Goal: Task Accomplishment & Management: Manage account settings

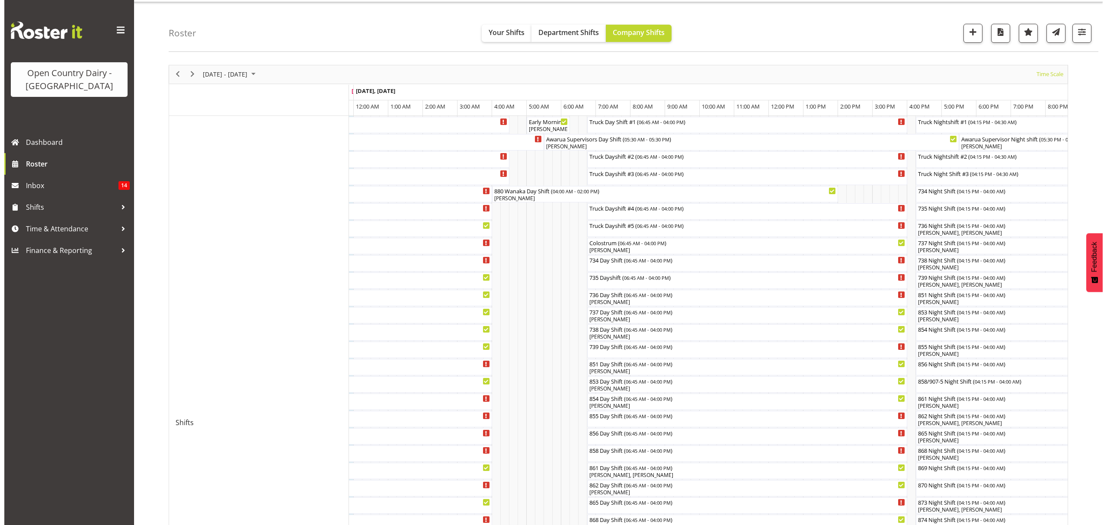
scroll to position [173, 0]
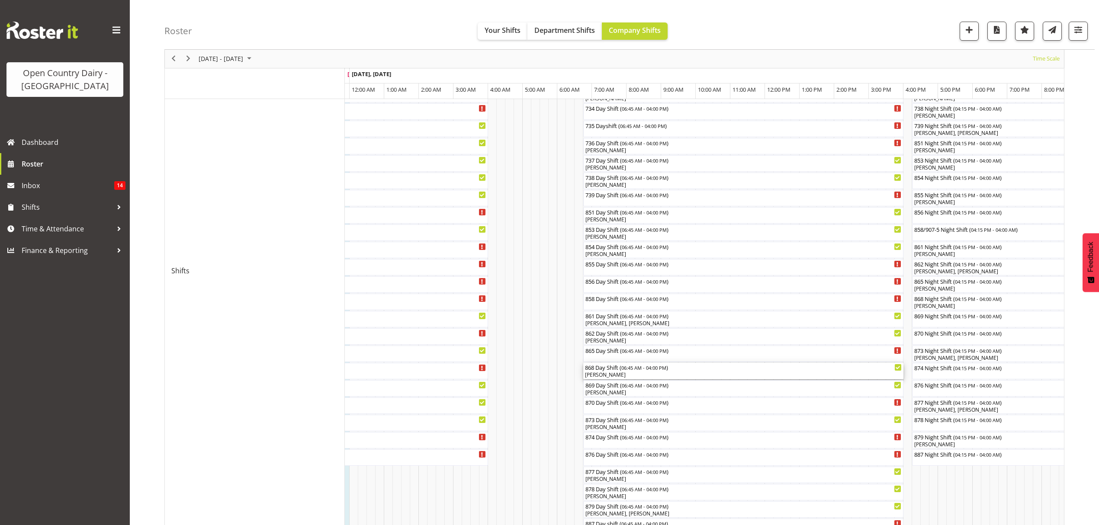
click at [623, 371] on div "868 Day Shift ( 06:45 AM - 04:00 PM )" at bounding box center [743, 367] width 317 height 9
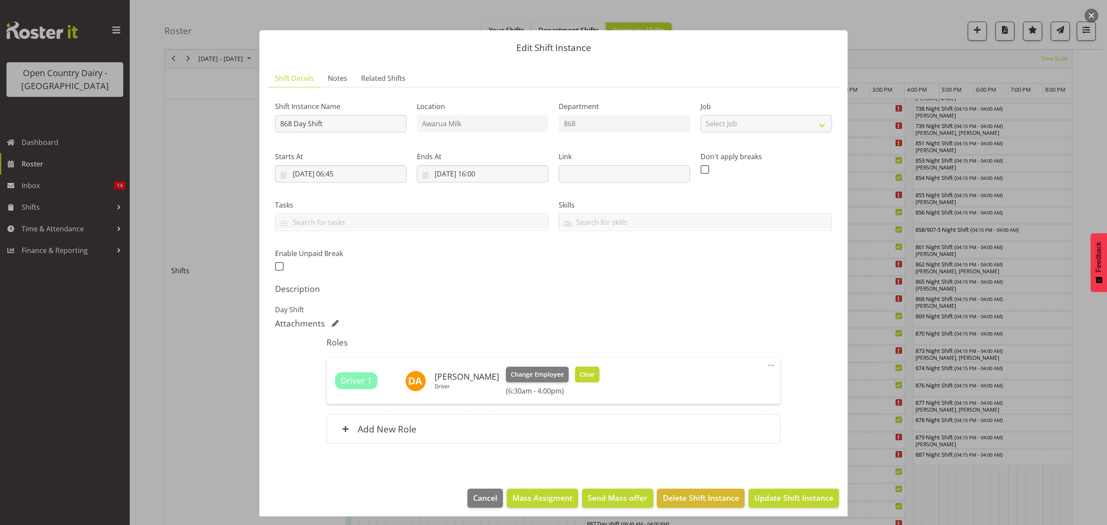
click at [575, 368] on button "Clear" at bounding box center [587, 375] width 25 height 16
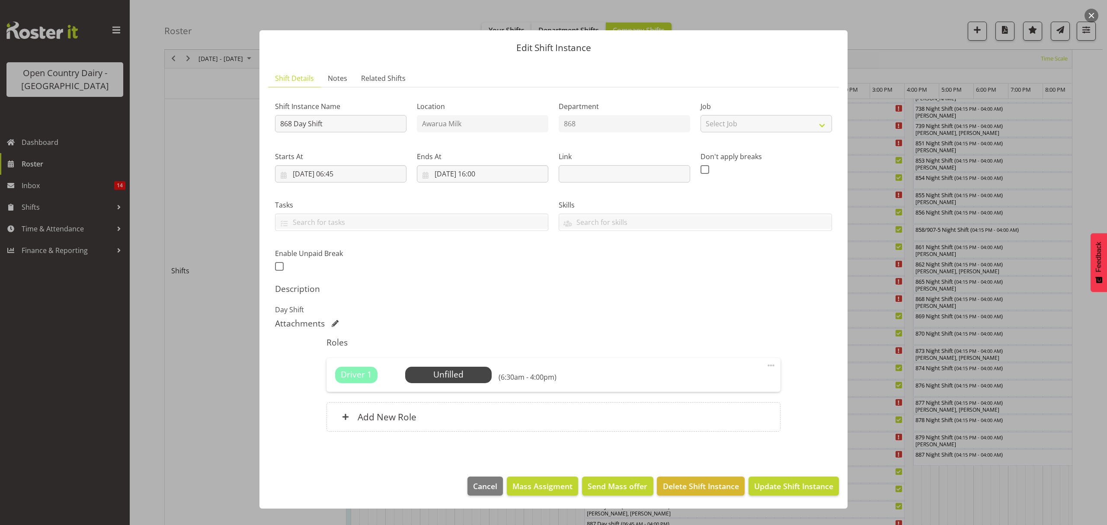
click at [770, 498] on footer "Cancel Mass Assigment Send Mass offer Delete Shift Instance Update Shift Instan…" at bounding box center [554, 488] width 588 height 41
click at [772, 480] on button "Update Shift Instance" at bounding box center [794, 486] width 90 height 19
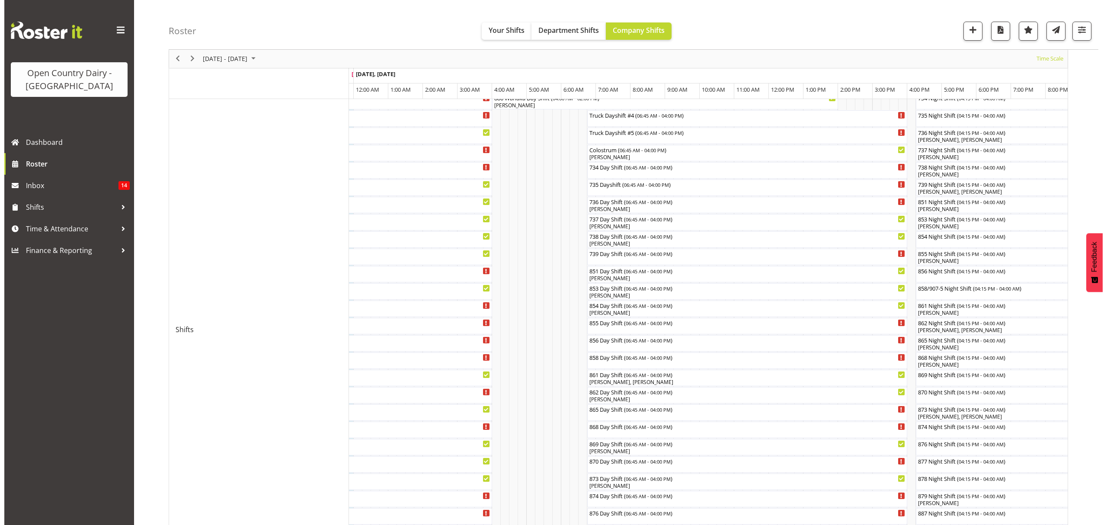
scroll to position [115, 0]
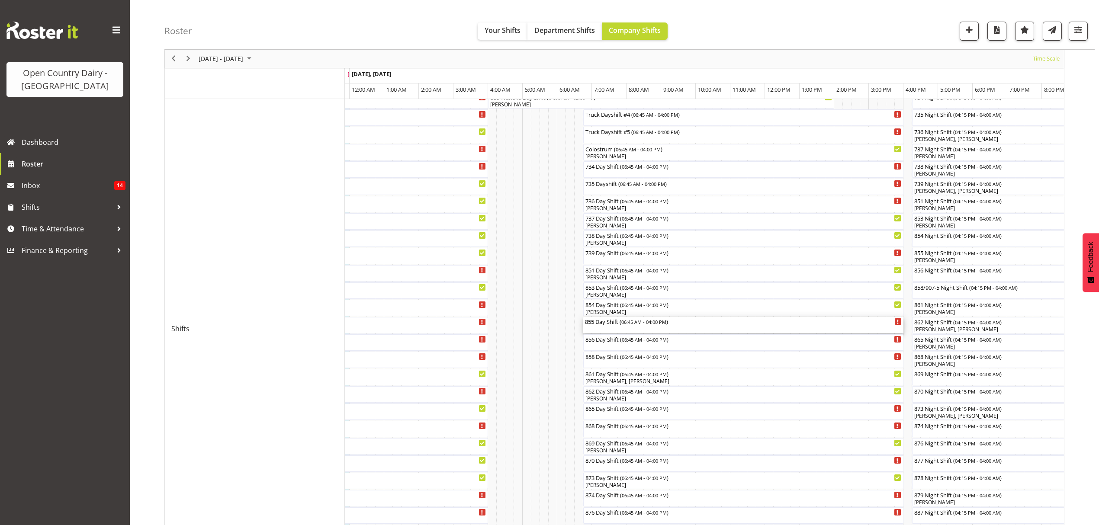
click at [622, 326] on div "855 Day Shift ( 06:45 AM - 04:00 PM )" at bounding box center [743, 325] width 317 height 16
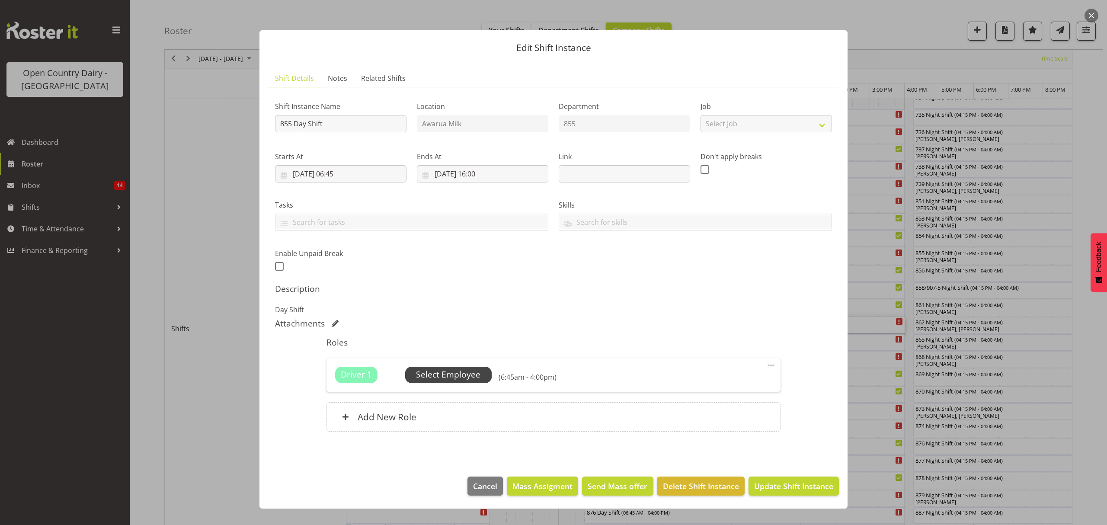
click at [454, 376] on span "Select Employee" at bounding box center [448, 375] width 64 height 13
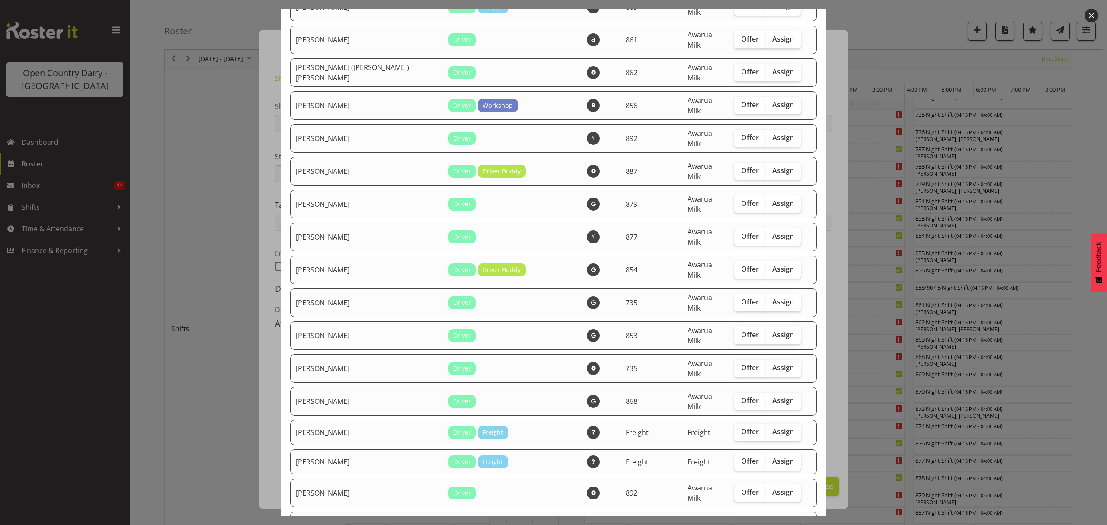
scroll to position [404, 0]
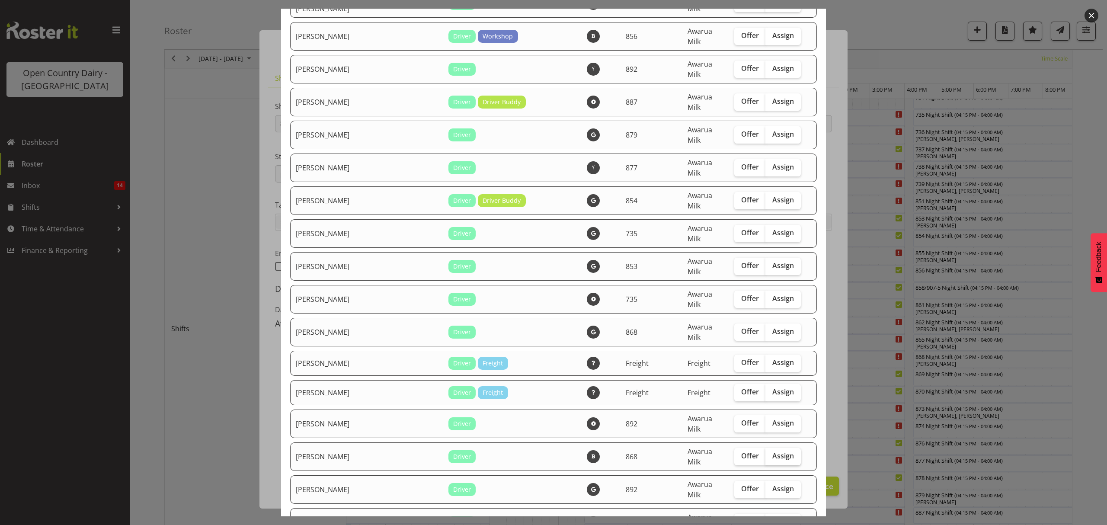
click at [773, 452] on span "Assign" at bounding box center [784, 456] width 22 height 9
click at [769, 453] on input "Assign" at bounding box center [769, 456] width 6 height 6
click at [773, 452] on span "Assign" at bounding box center [784, 456] width 22 height 9
click at [769, 453] on input "Assign" at bounding box center [769, 456] width 6 height 6
click at [773, 452] on span "Assign" at bounding box center [784, 456] width 22 height 9
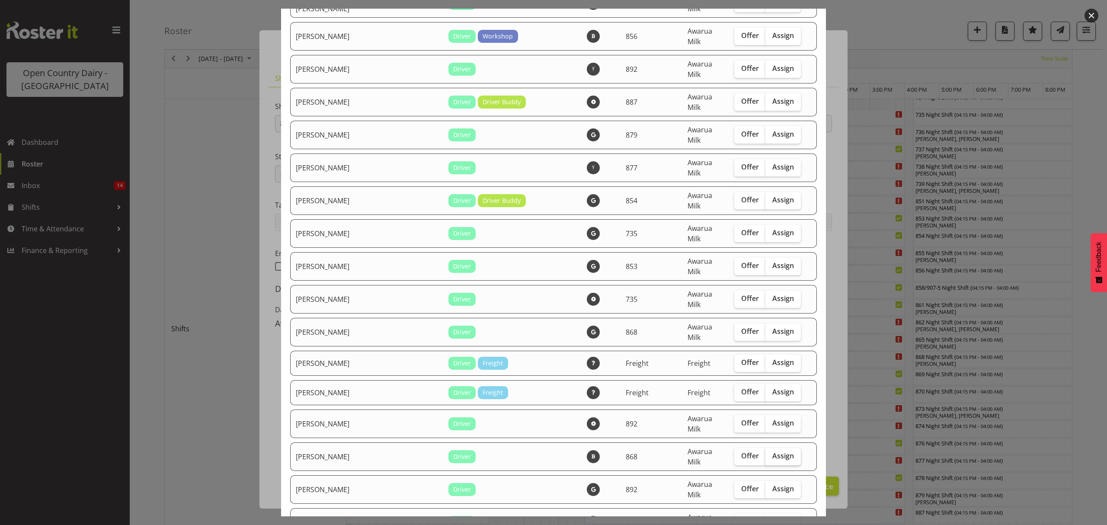
click at [769, 453] on input "Assign" at bounding box center [769, 456] width 6 height 6
checkbox input "true"
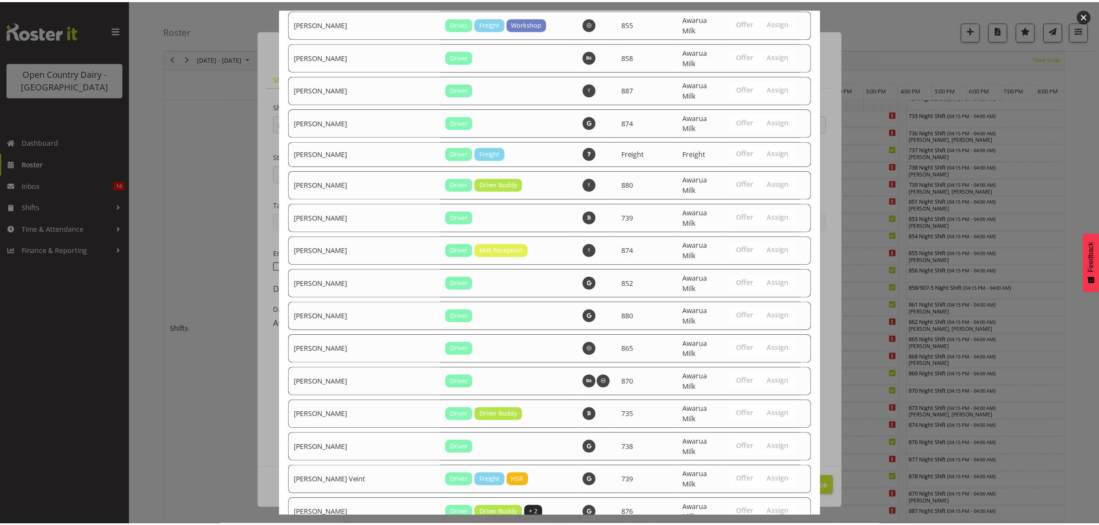
scroll to position [1483, 0]
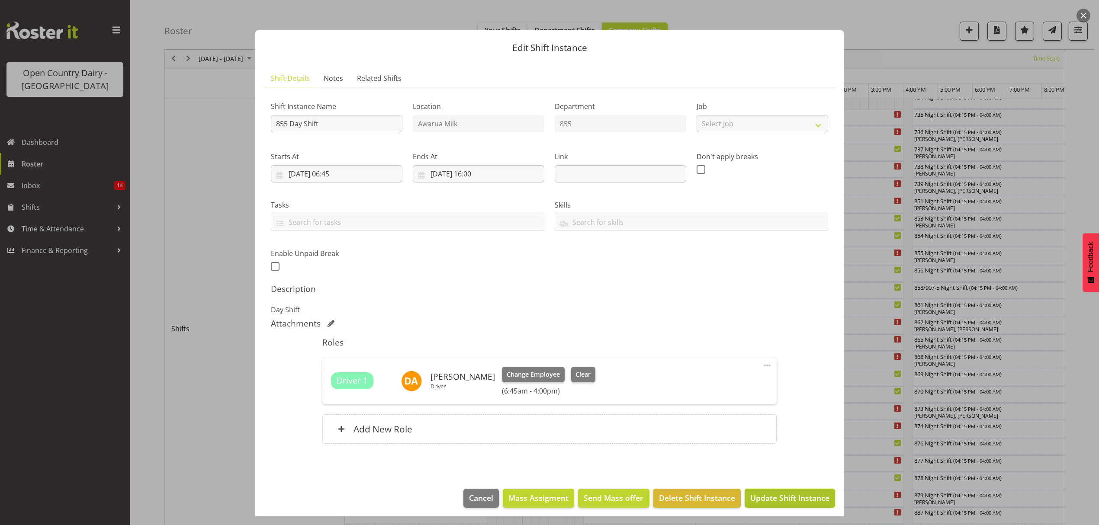
click at [789, 495] on span "Update Shift Instance" at bounding box center [789, 497] width 79 height 11
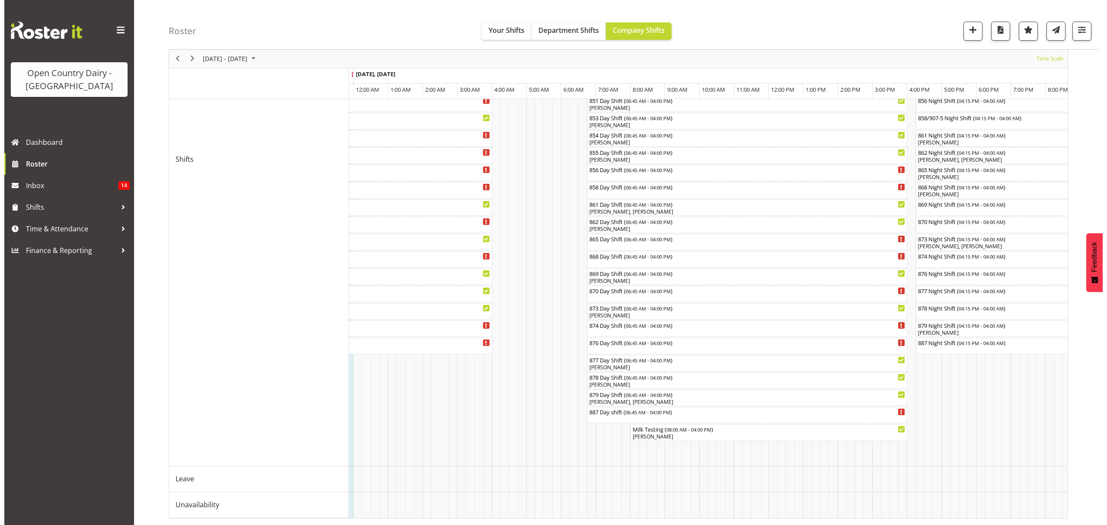
scroll to position [293, 0]
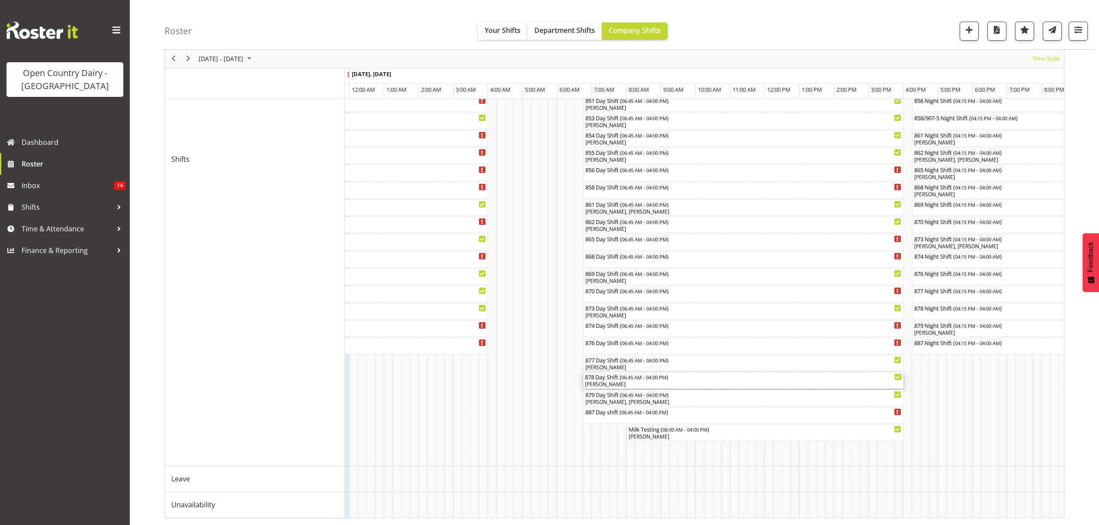
click at [632, 372] on div "878 Day Shift ( 06:45 AM - 04:00 PM ) [PERSON_NAME]" at bounding box center [743, 380] width 317 height 16
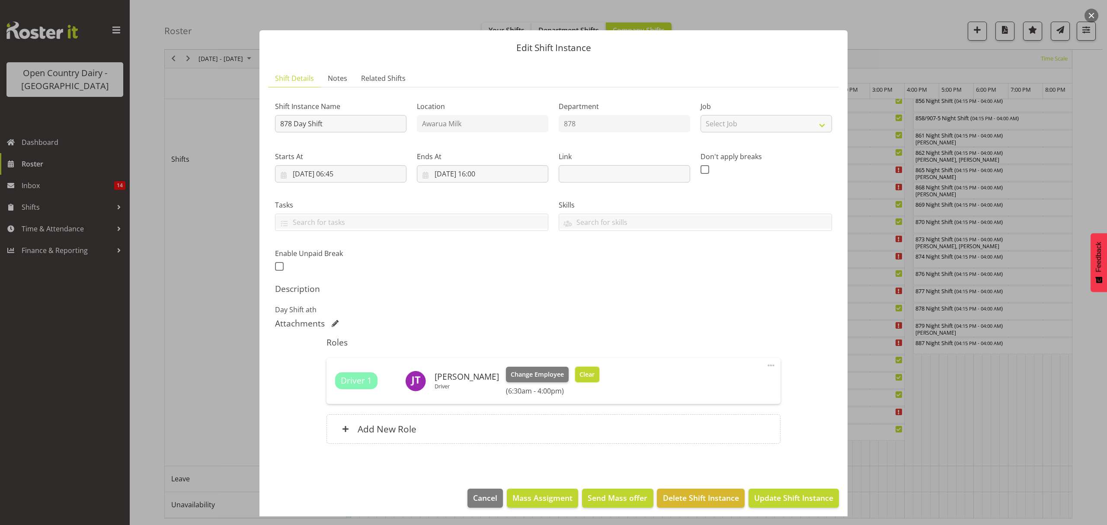
click at [585, 371] on span "Clear" at bounding box center [587, 375] width 15 height 10
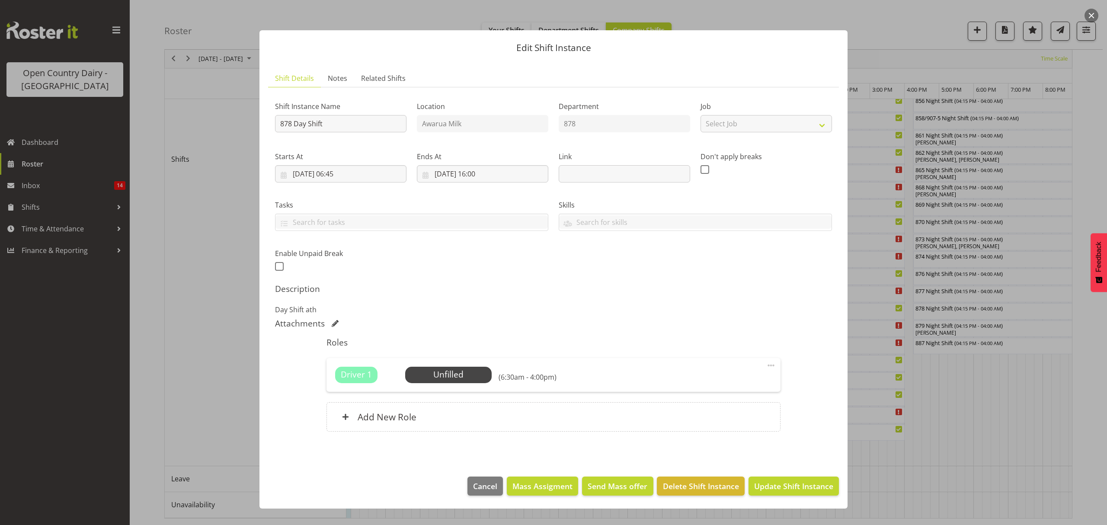
click at [779, 475] on footer "Cancel Mass Assigment Send Mass offer Delete Shift Instance Update Shift Instan…" at bounding box center [554, 488] width 588 height 41
click at [779, 481] on button "Update Shift Instance" at bounding box center [794, 486] width 90 height 19
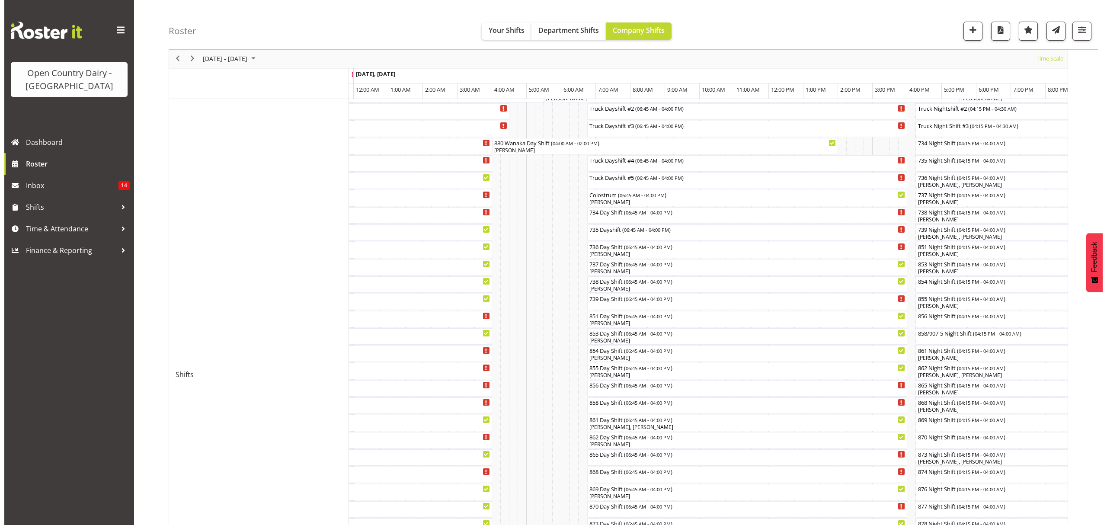
scroll to position [115, 0]
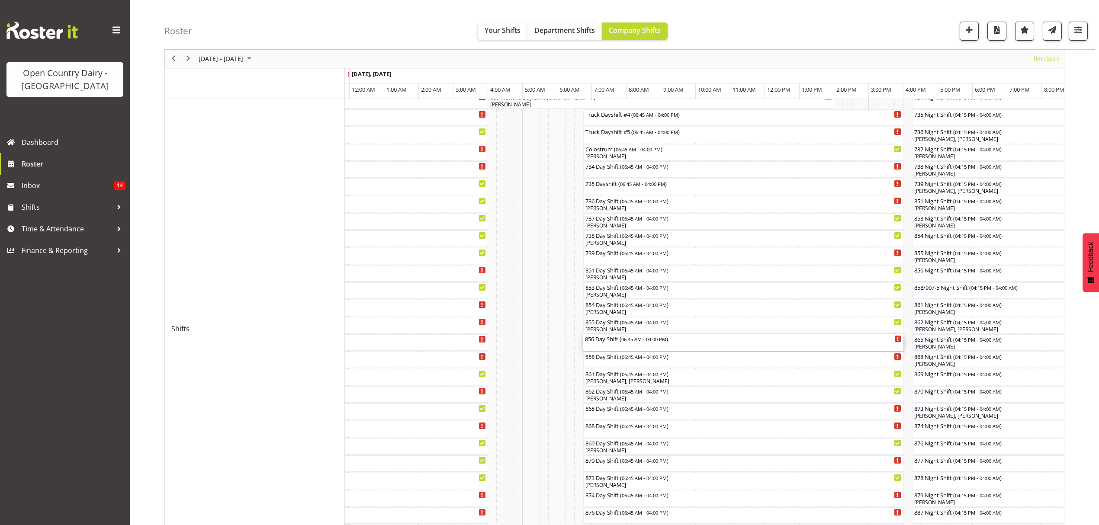
click at [639, 340] on span "06:45 AM - 04:00 PM" at bounding box center [643, 339] width 45 height 7
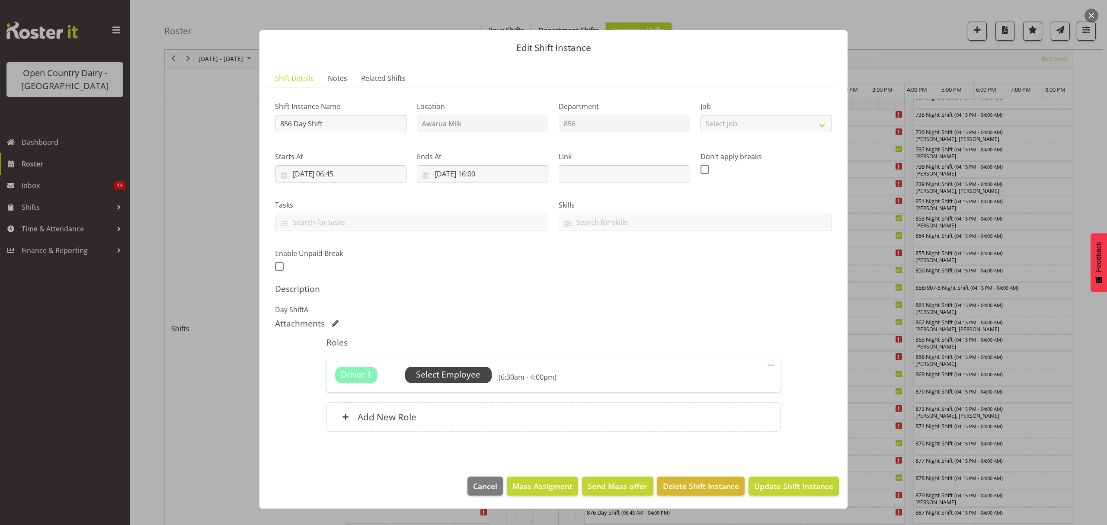
click at [477, 375] on span "Select Employee" at bounding box center [448, 375] width 64 height 13
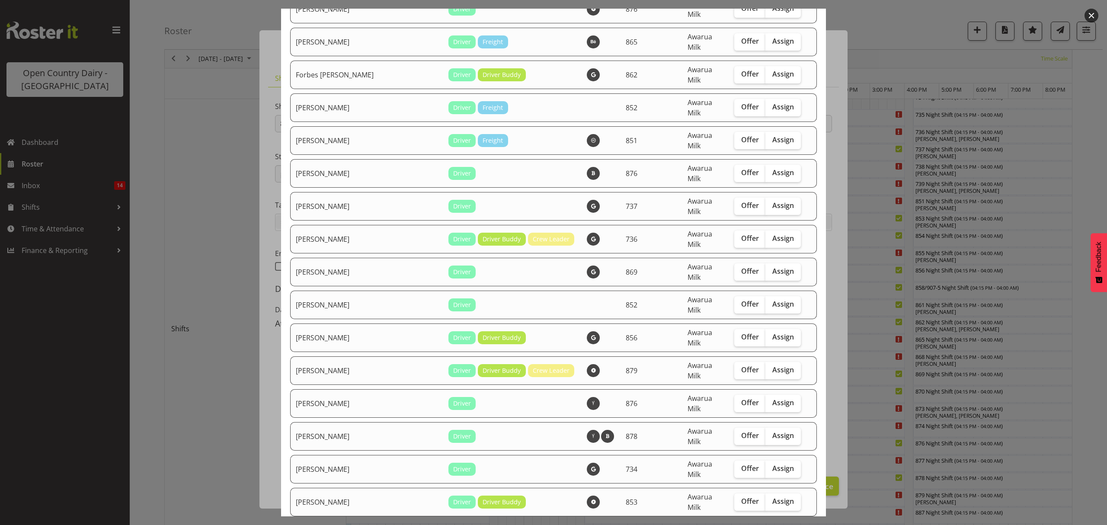
scroll to position [923, 0]
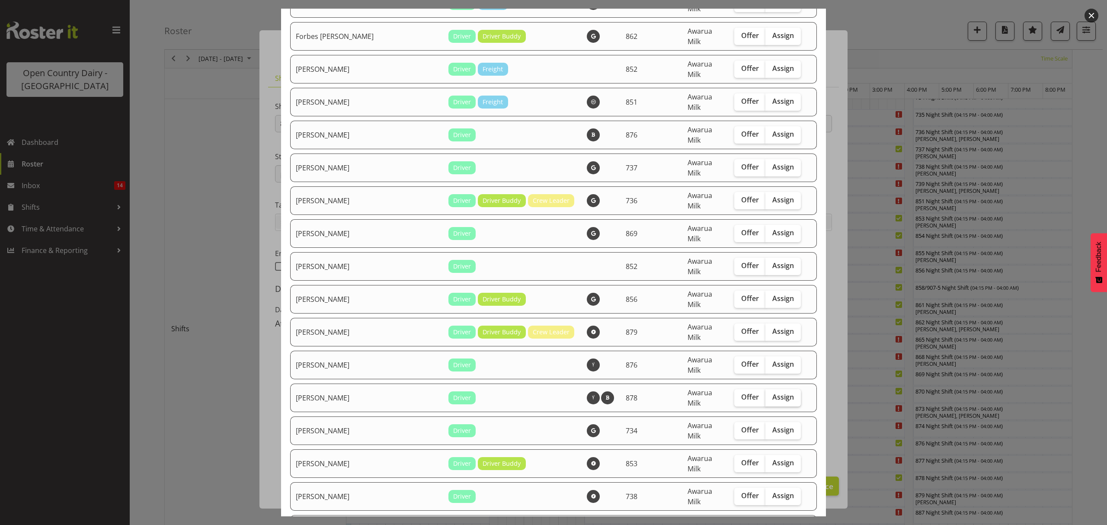
click at [773, 393] on span "Assign" at bounding box center [784, 397] width 22 height 9
click at [770, 395] on input "Assign" at bounding box center [769, 398] width 6 height 6
checkbox input "true"
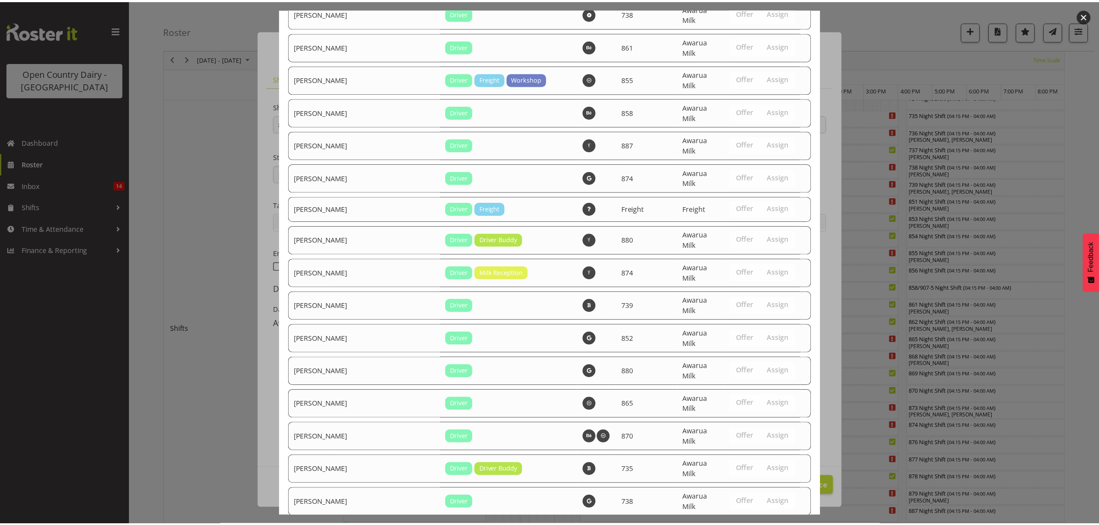
scroll to position [1483, 0]
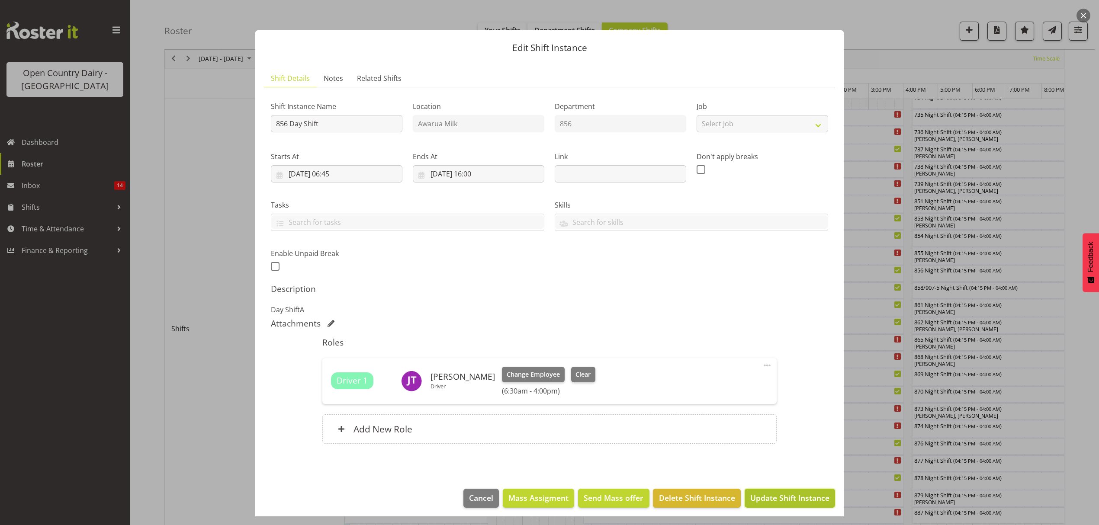
click at [755, 507] on button "Update Shift Instance" at bounding box center [789, 498] width 90 height 19
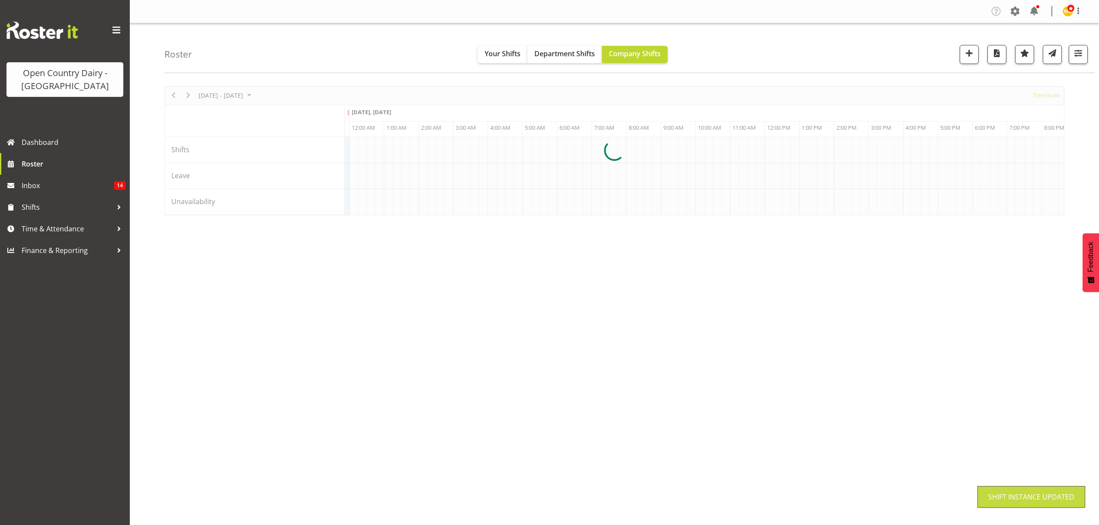
scroll to position [0, 0]
